Goal: Task Accomplishment & Management: Complete application form

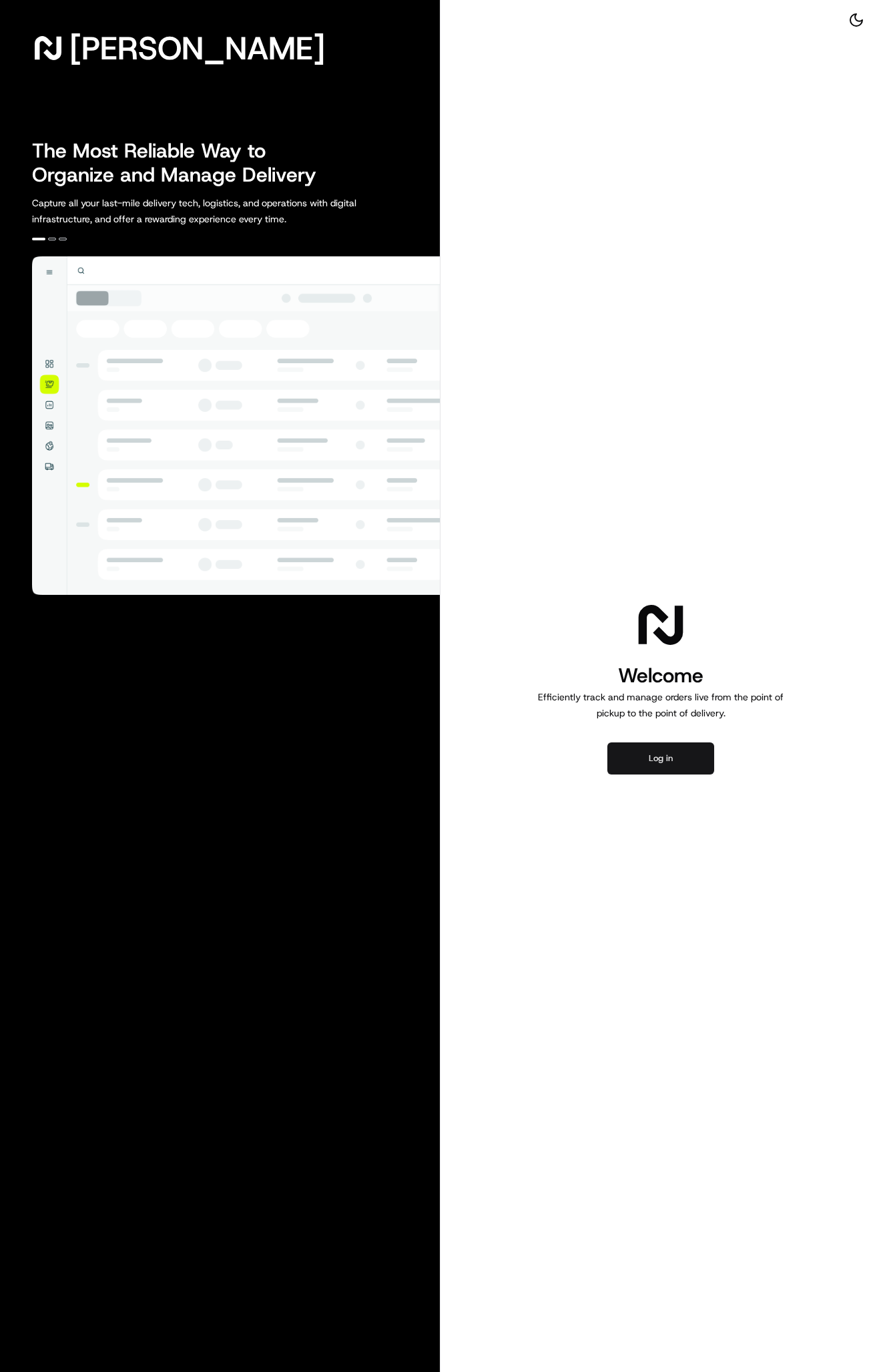
click at [662, 771] on button "Log in" at bounding box center [661, 758] width 107 height 32
